Goal: Check status

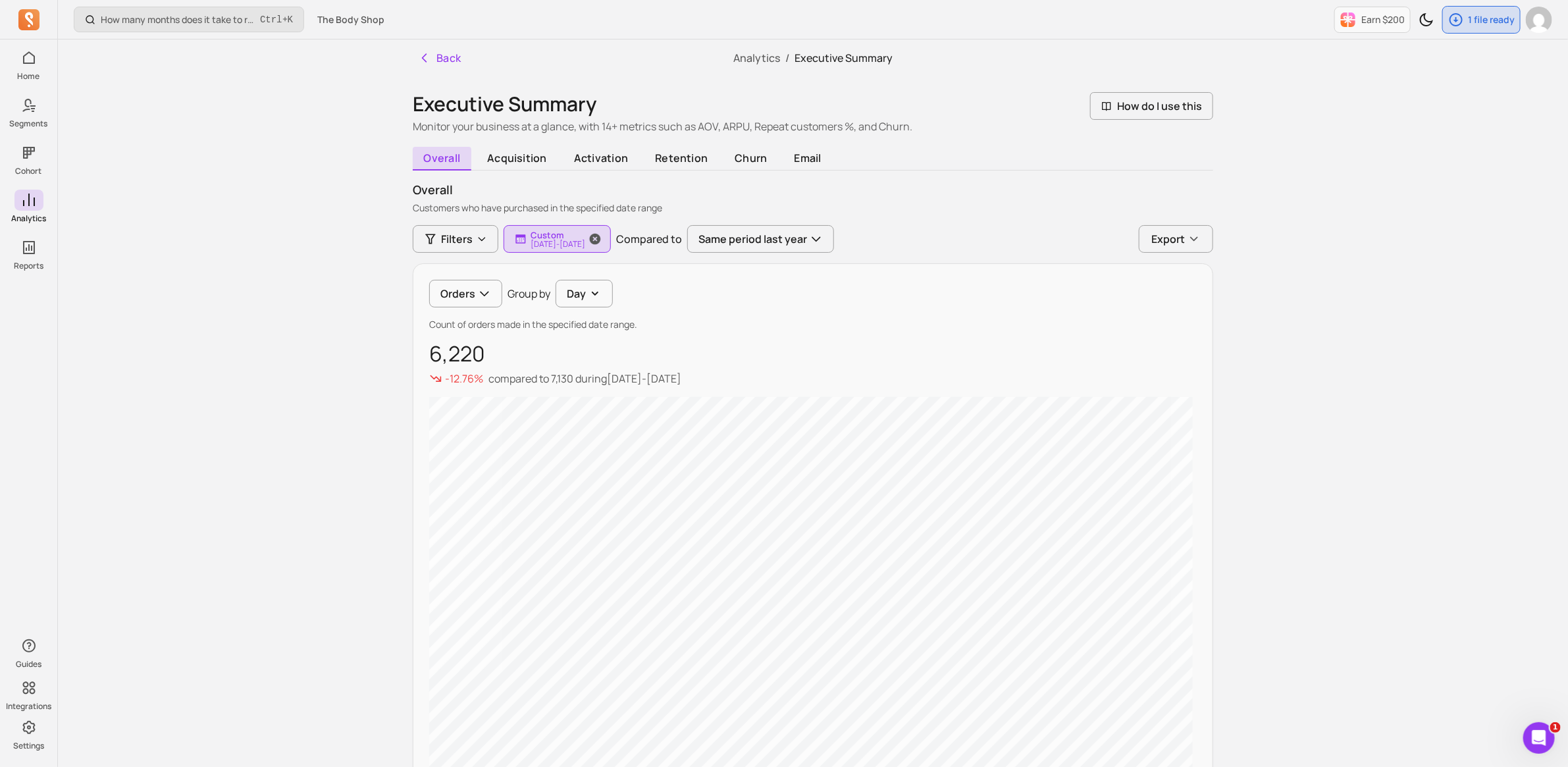
click at [573, 244] on p "[DATE] - [DATE]" at bounding box center [558, 244] width 55 height 8
click at [606, 284] on button "last 7 days" at bounding box center [599, 277] width 175 height 26
click at [563, 244] on div "Custom [DATE] - [DATE] last 7 days last 7 days last 30 days last 90 days last 3…" at bounding box center [560, 239] width 108 height 27
select select "2025"
click at [539, 309] on input "[DATE]" at bounding box center [550, 311] width 77 height 25
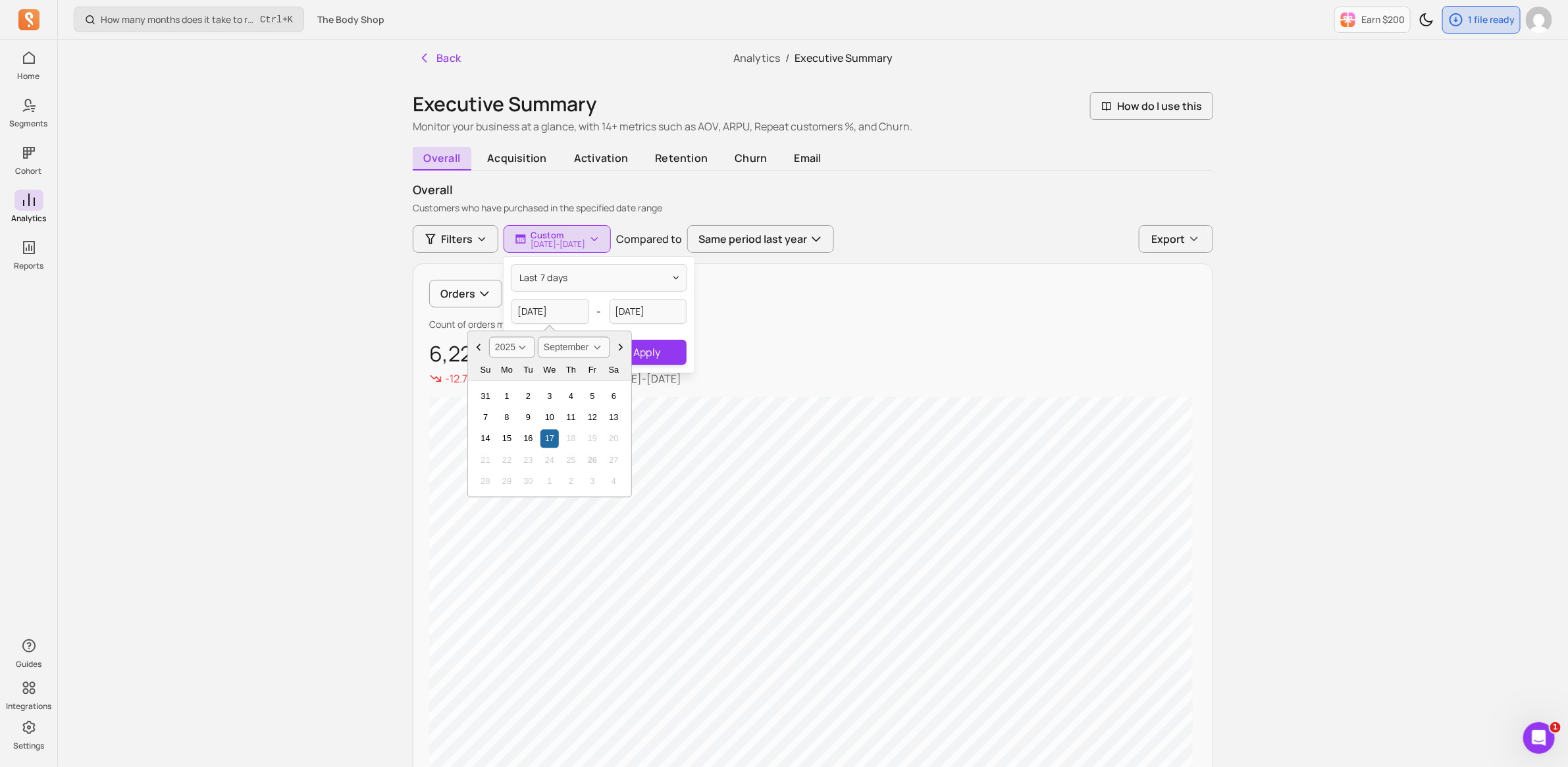
click at [476, 351] on icon "Choose Date" at bounding box center [479, 347] width 13 height 13
select select "August"
click at [593, 393] on div "1" at bounding box center [592, 396] width 17 height 17
type input "[DATE]"
click at [655, 307] on input "[DATE]" at bounding box center [648, 311] width 77 height 25
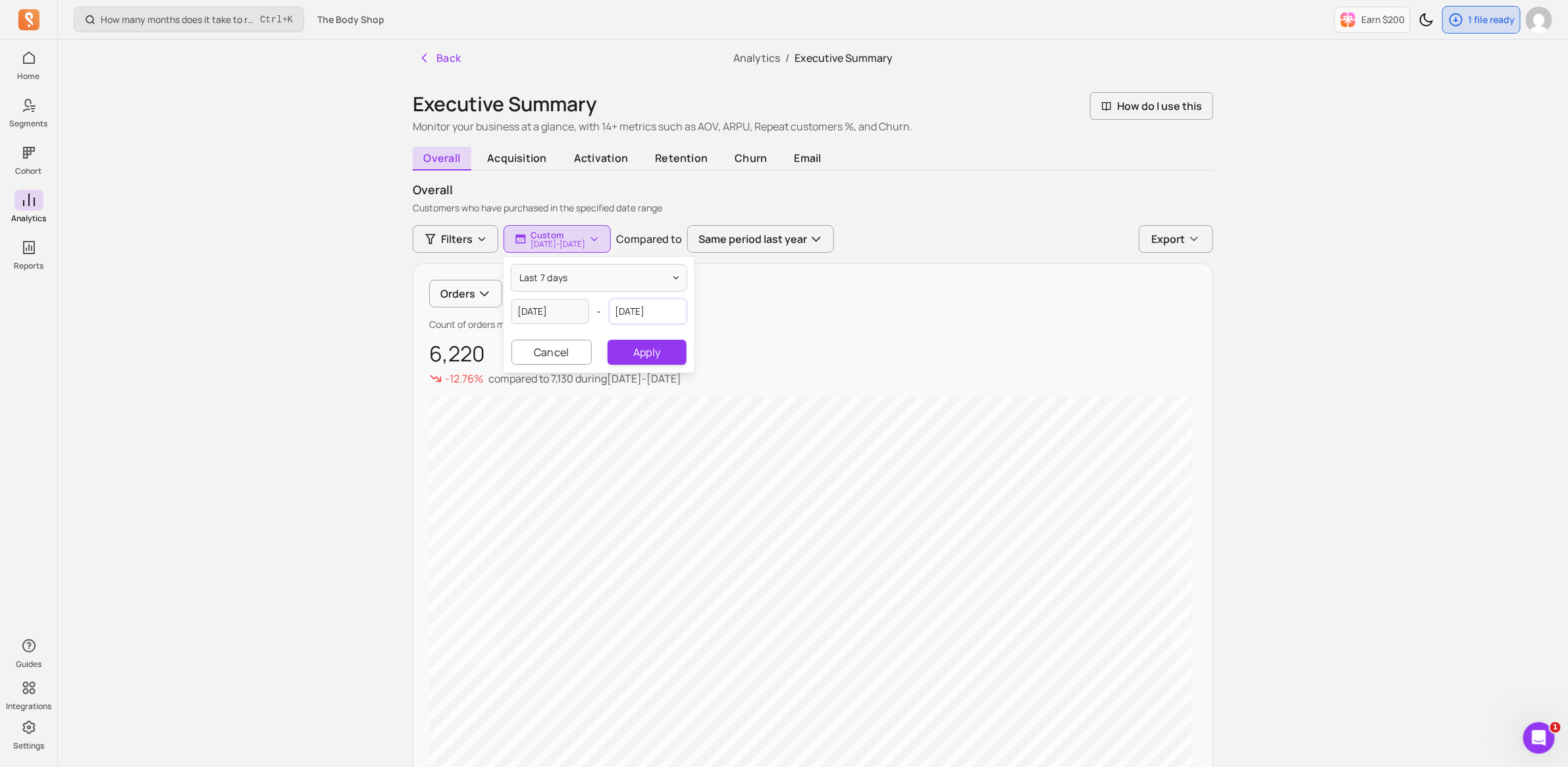
select select "2025"
click at [579, 347] on icon "Choose Date" at bounding box center [576, 347] width 13 height 13
select select "August"
click at [580, 505] on div "31" at bounding box center [583, 502] width 17 height 17
type input "[DATE]"
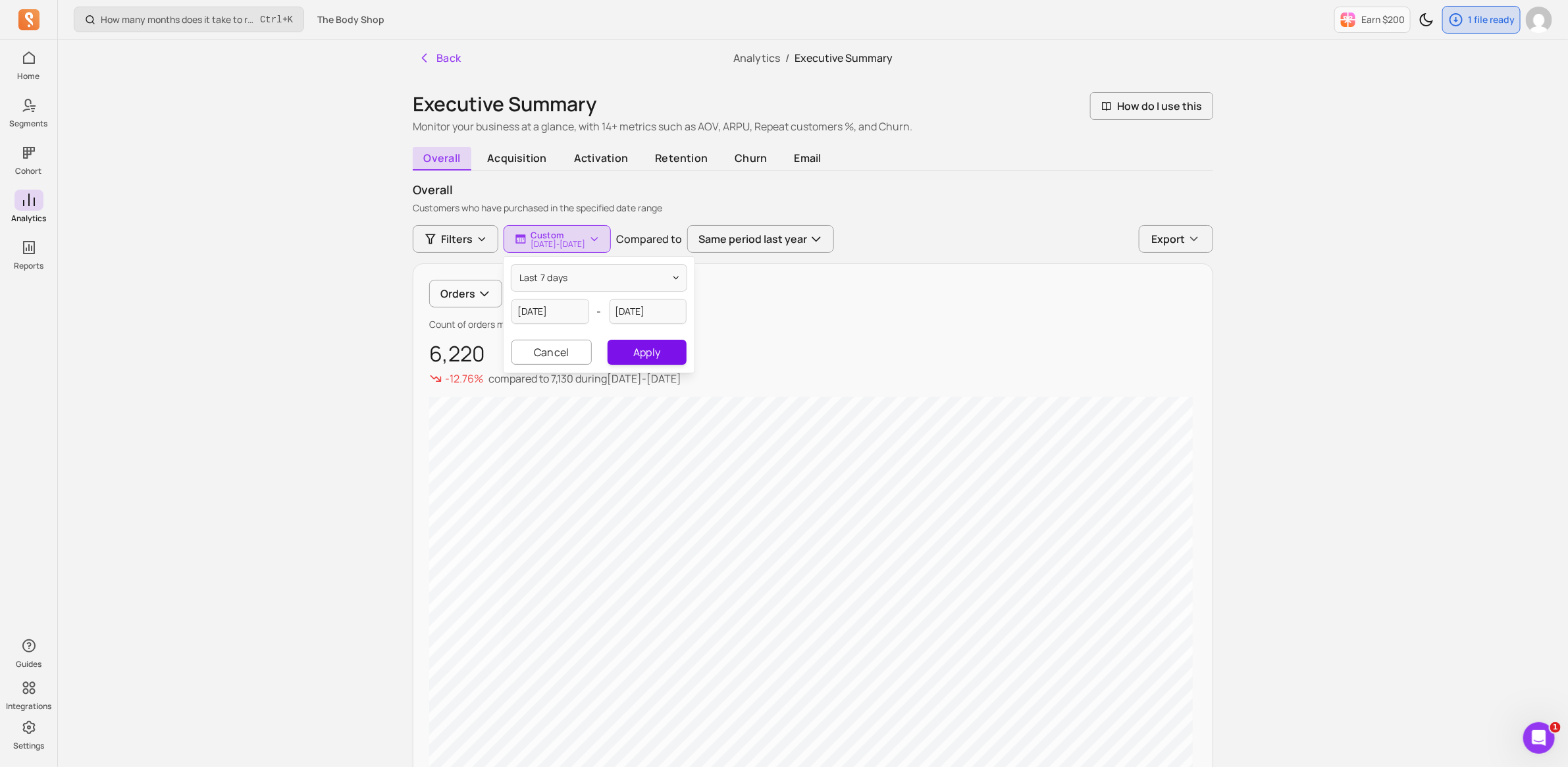
click at [652, 346] on button "Apply" at bounding box center [646, 352] width 79 height 25
